Goal: Navigation & Orientation: Find specific page/section

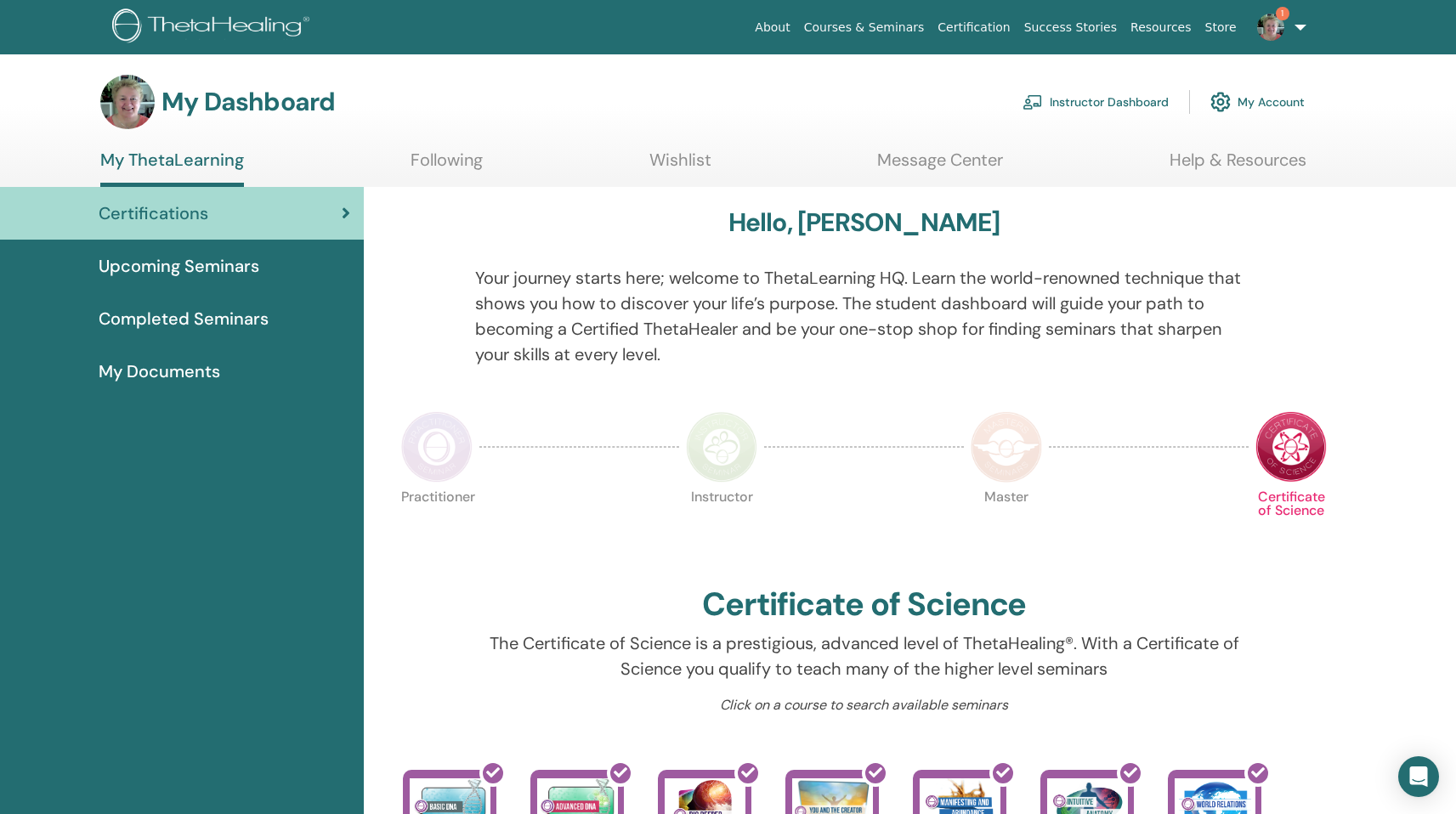
click at [1100, 104] on link "Instructor Dashboard" at bounding box center [1095, 102] width 146 height 37
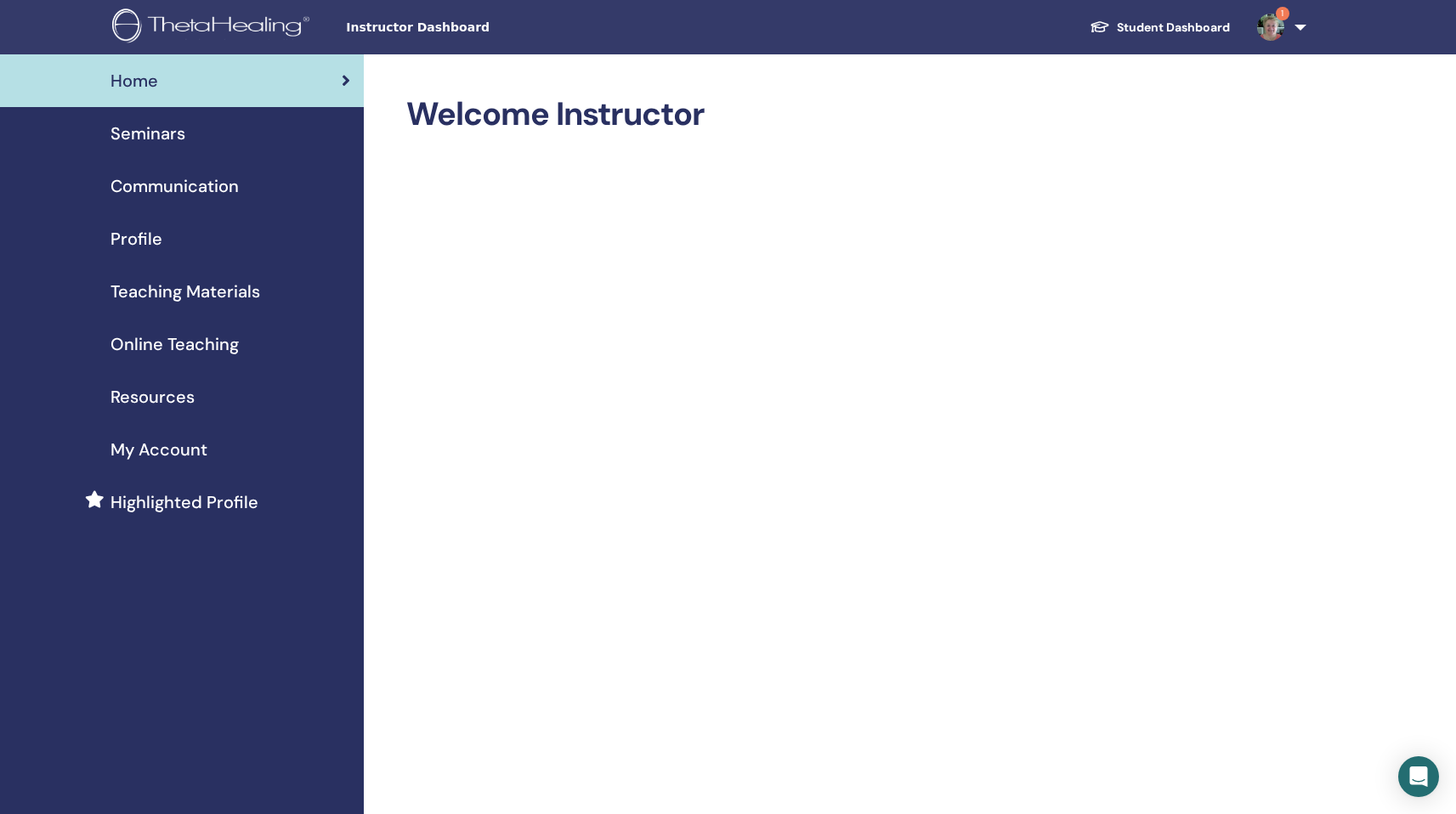
click at [164, 133] on span "Seminars" at bounding box center [148, 133] width 75 height 26
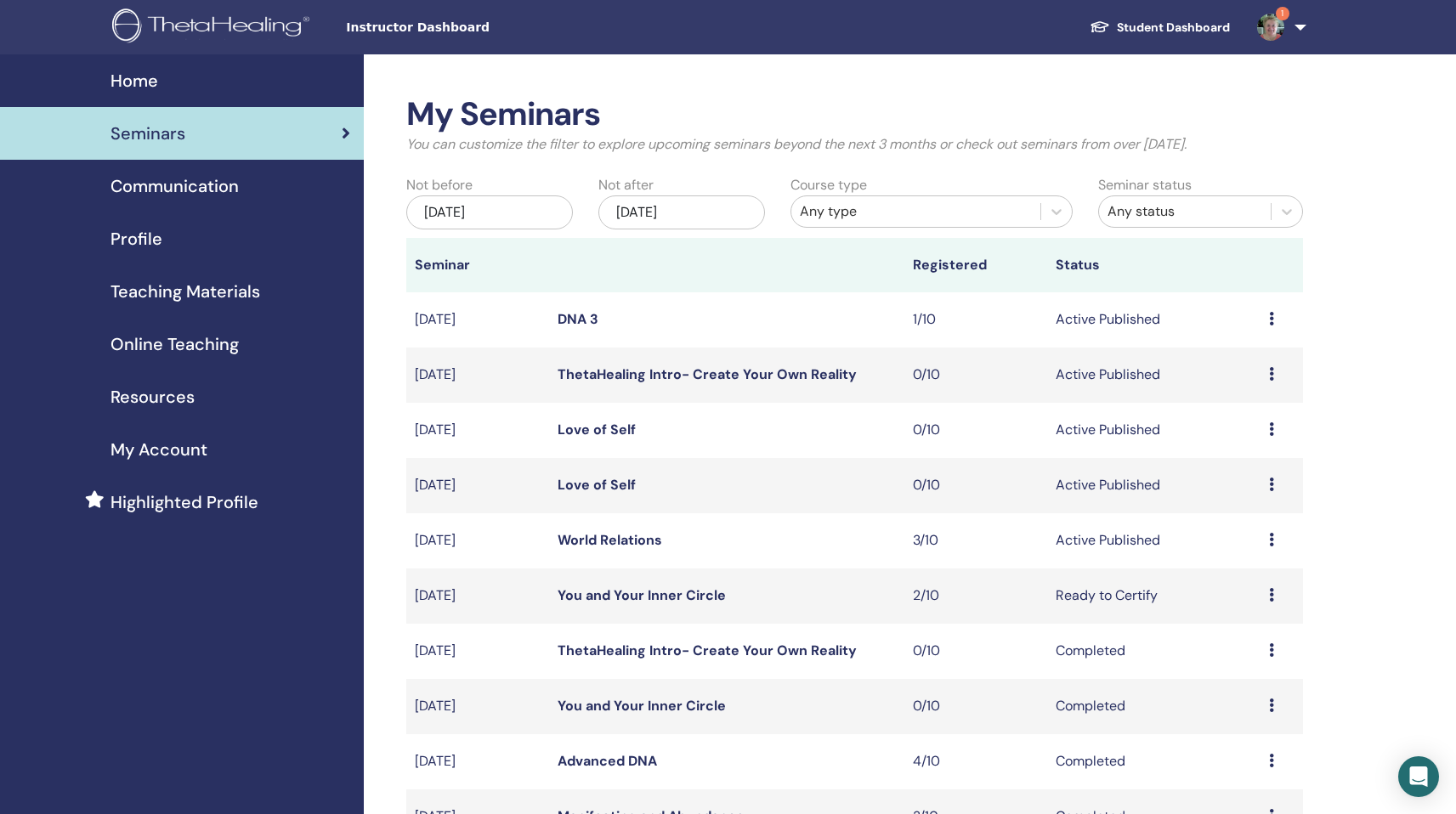
click at [599, 428] on link "Love of Self" at bounding box center [597, 430] width 79 height 18
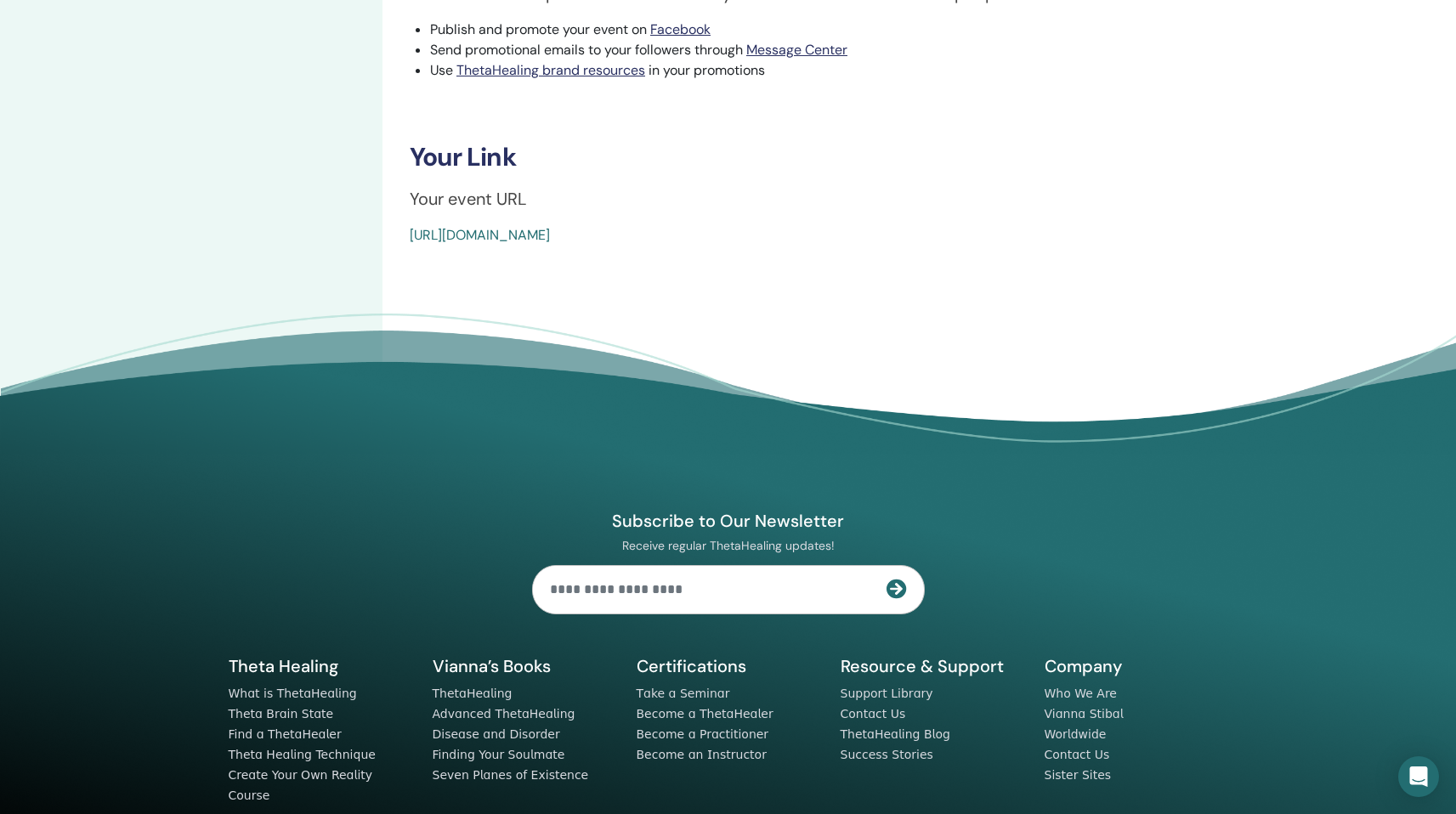
scroll to position [593, 0]
click at [550, 236] on link "https://www.thetahealing.com/seminar-372173-details.html" at bounding box center [480, 234] width 140 height 18
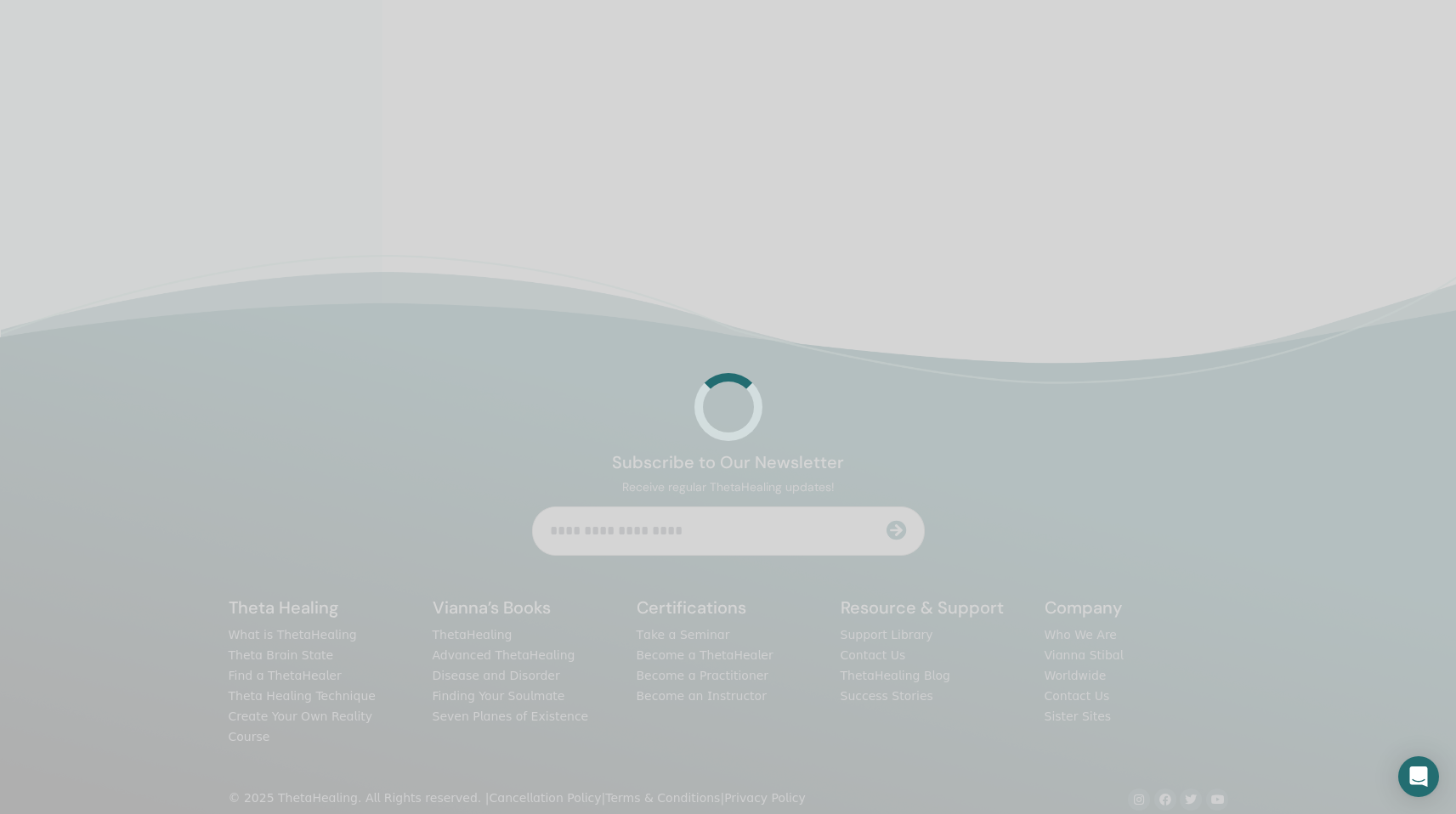
scroll to position [405, 0]
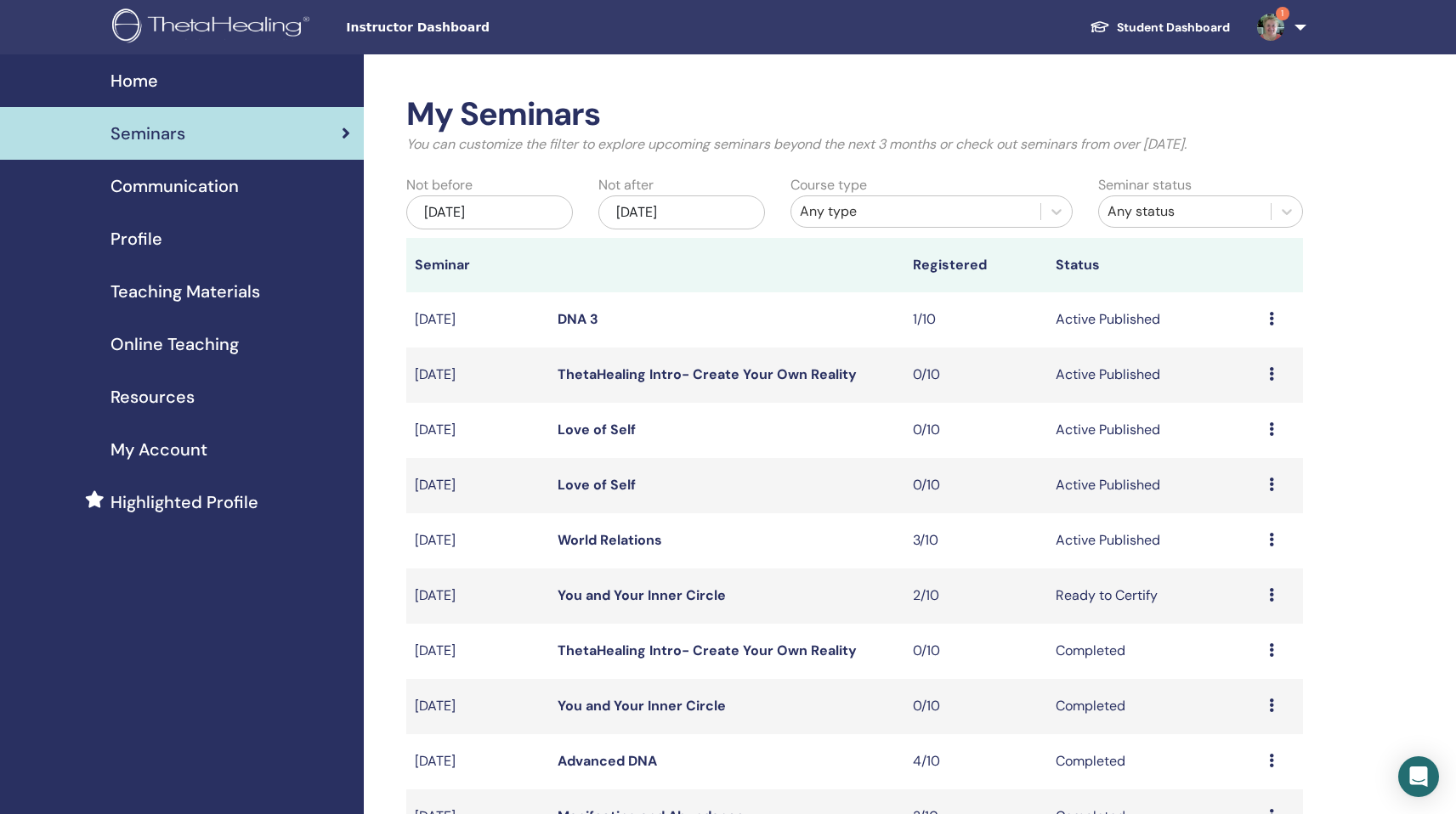
click at [578, 483] on link "Love of Self" at bounding box center [597, 484] width 79 height 18
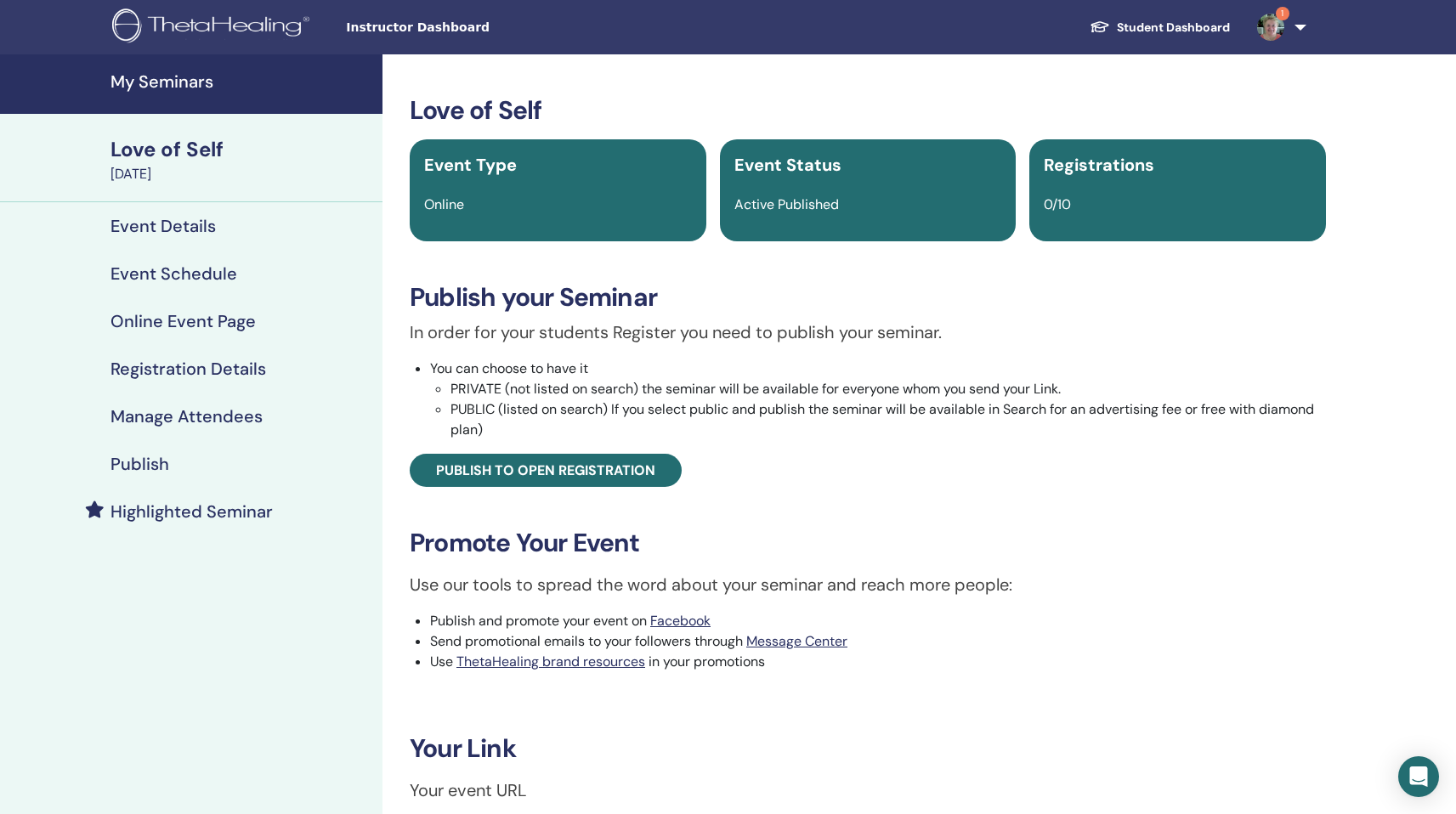
scroll to position [653, 0]
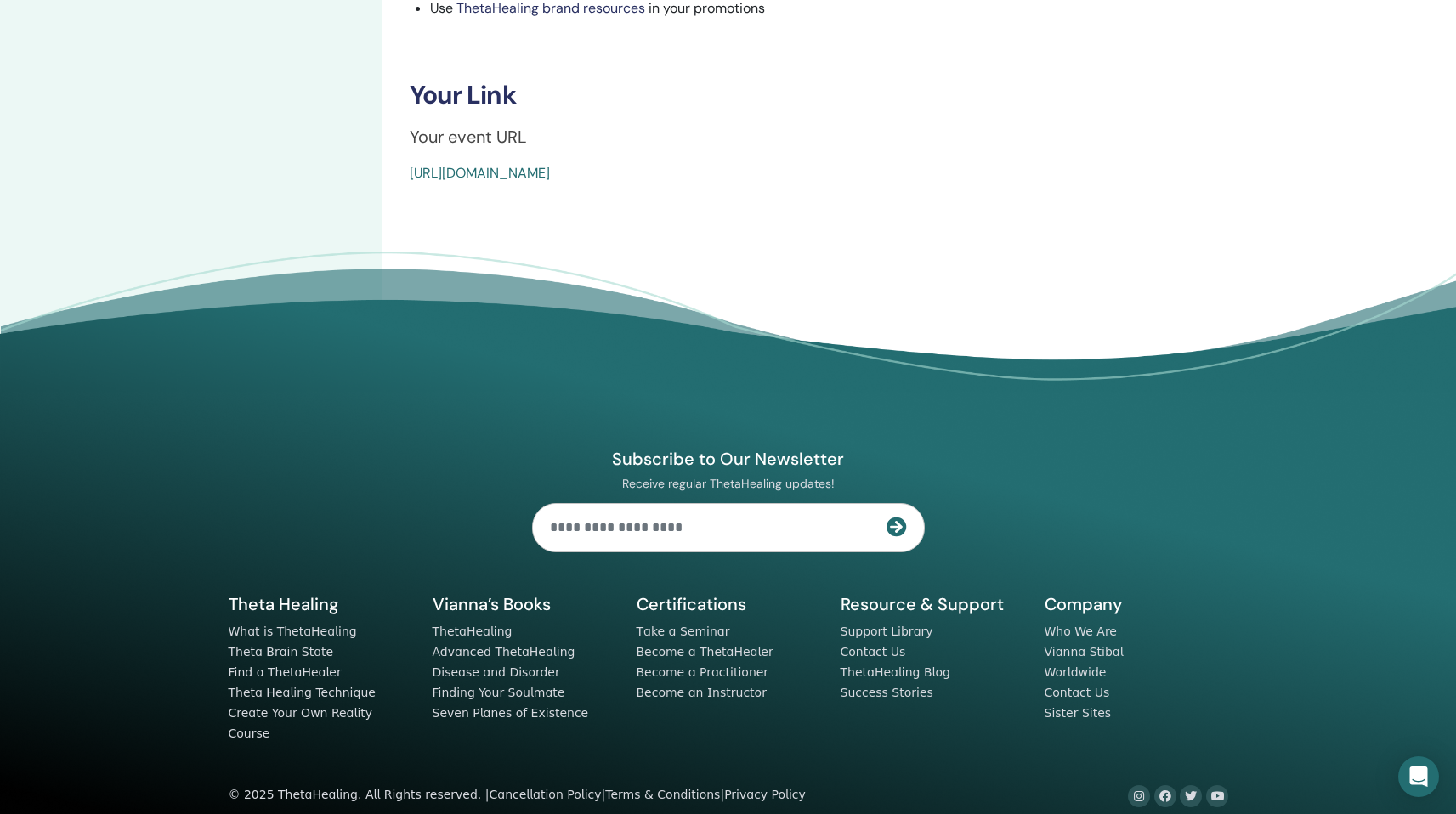
click at [513, 172] on link "[URL][DOMAIN_NAME]" at bounding box center [480, 173] width 140 height 18
